Goal: Book appointment/travel/reservation

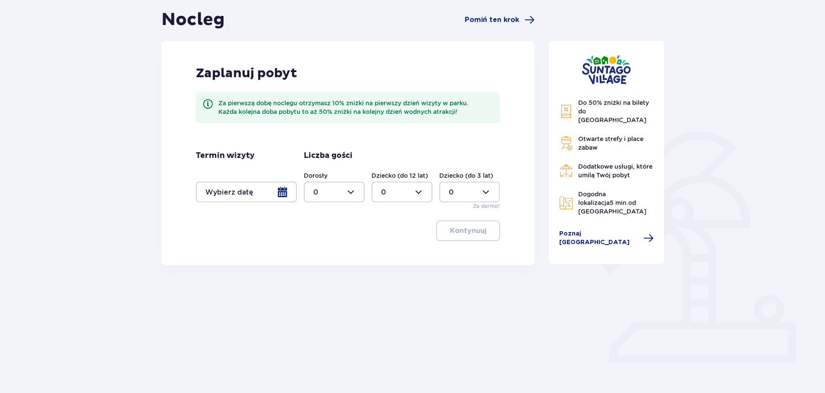
scroll to position [86, 0]
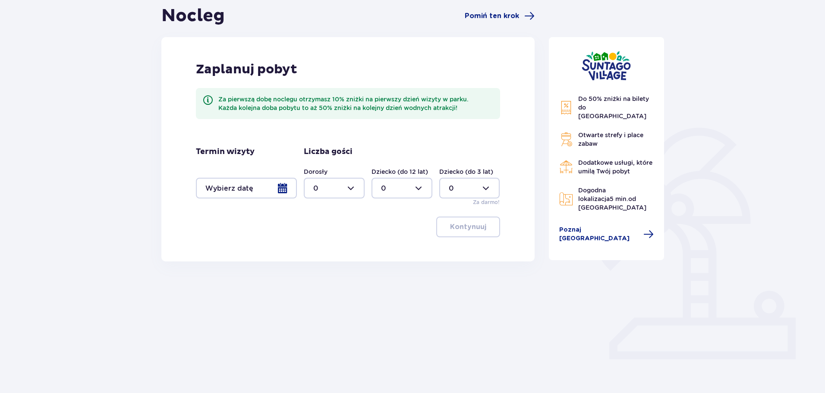
click at [265, 188] on div at bounding box center [246, 188] width 101 height 21
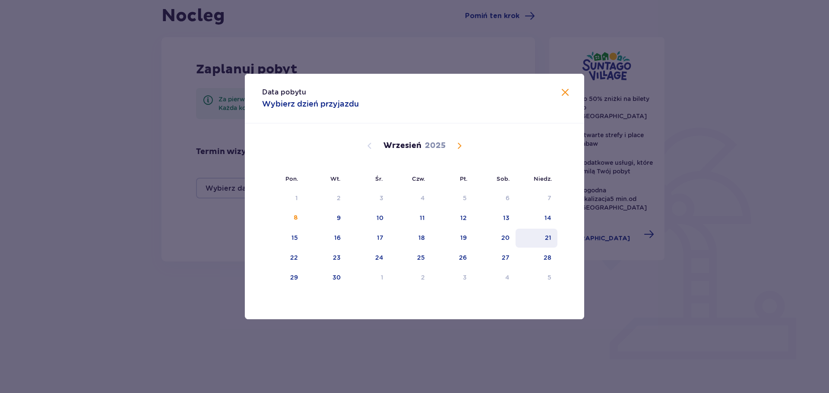
click at [540, 239] on div "21" at bounding box center [536, 238] width 42 height 19
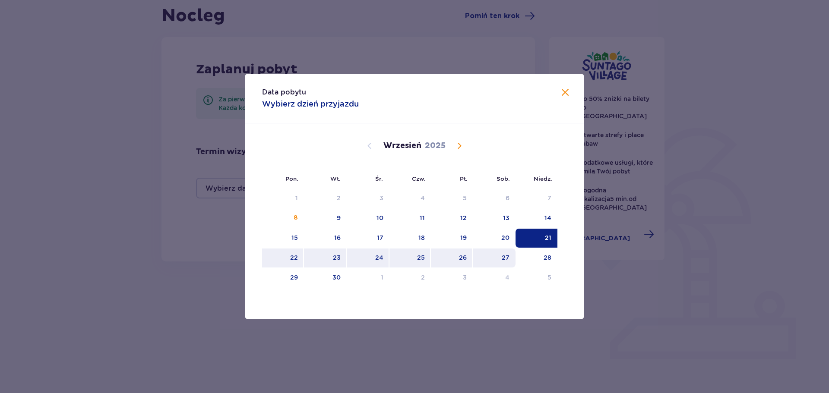
click at [490, 258] on div "27" at bounding box center [494, 258] width 43 height 19
type input "[DATE] - [DATE]"
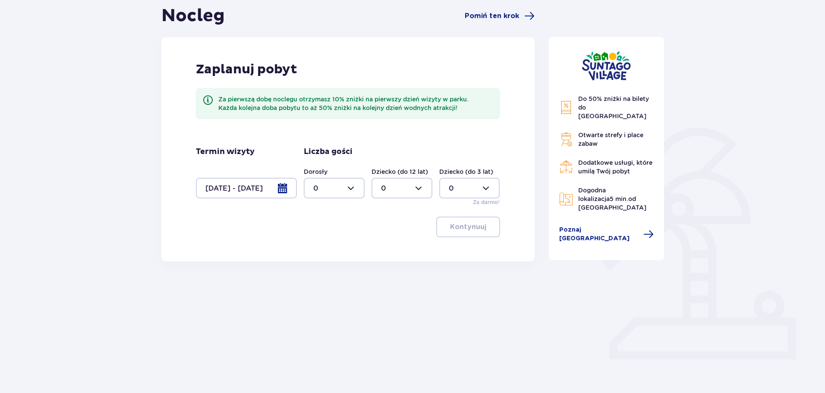
click at [339, 194] on div at bounding box center [334, 188] width 61 height 21
click at [331, 247] on div "2" at bounding box center [334, 250] width 42 height 9
type input "2"
click at [481, 219] on button "Kontynuuj" at bounding box center [468, 227] width 64 height 21
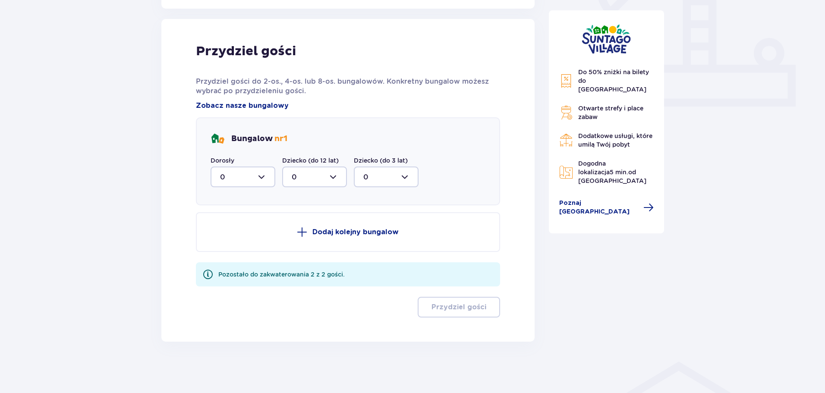
scroll to position [340, 0]
click at [258, 171] on div at bounding box center [243, 176] width 65 height 21
click at [238, 240] on div "2" at bounding box center [243, 238] width 46 height 9
type input "2"
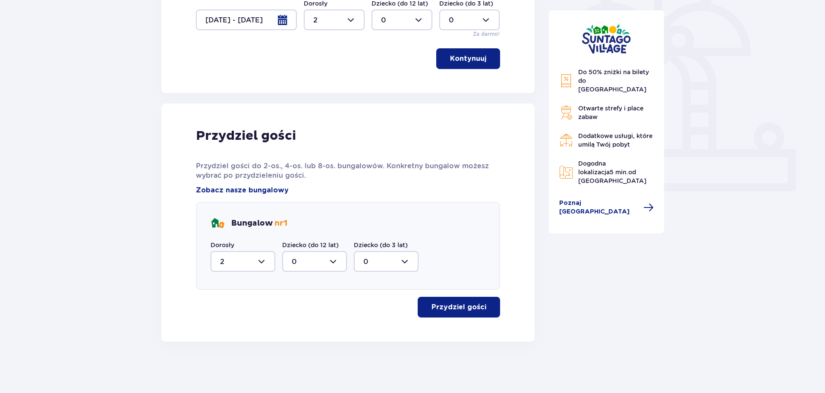
scroll to position [255, 0]
click at [489, 314] on button "Przydziel gości" at bounding box center [459, 307] width 82 height 21
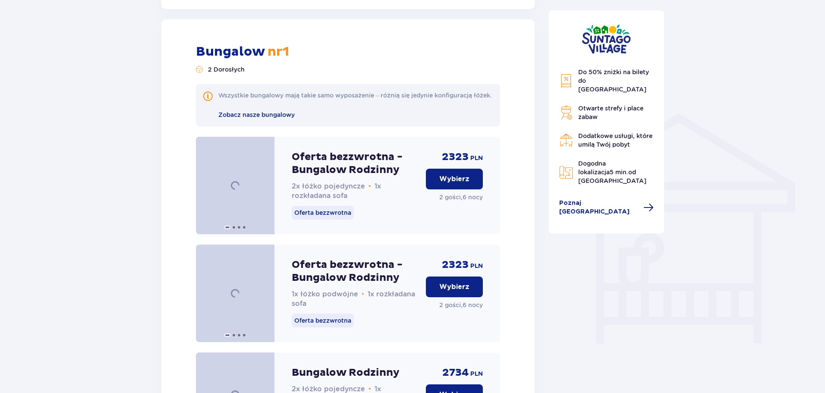
scroll to position [596, 0]
